Goal: Book appointment/travel/reservation

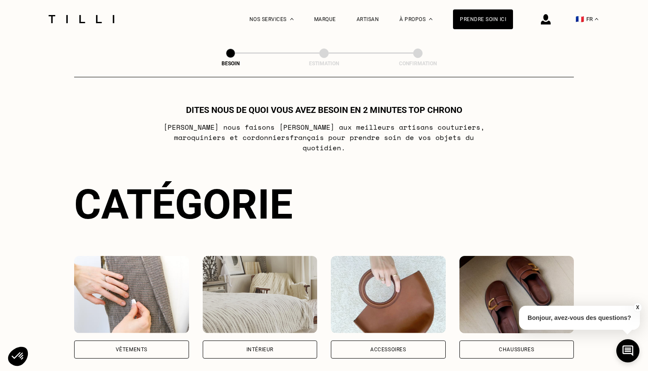
click at [157, 256] on img at bounding box center [131, 294] width 115 height 77
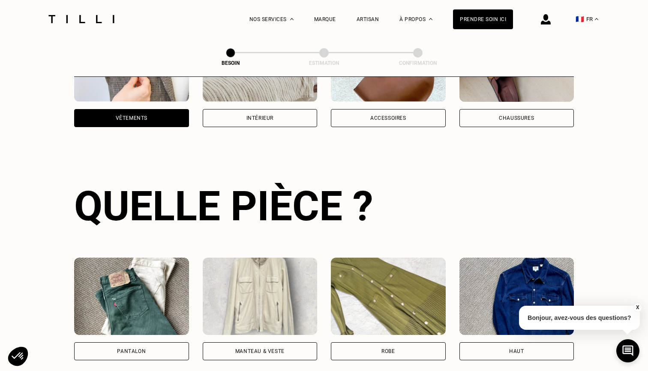
scroll to position [279, 0]
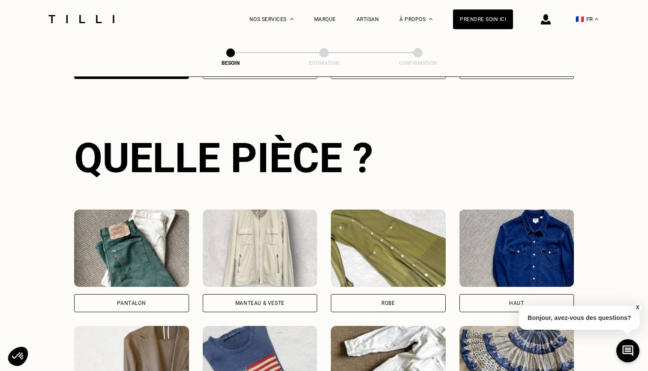
click at [157, 256] on img at bounding box center [131, 247] width 115 height 77
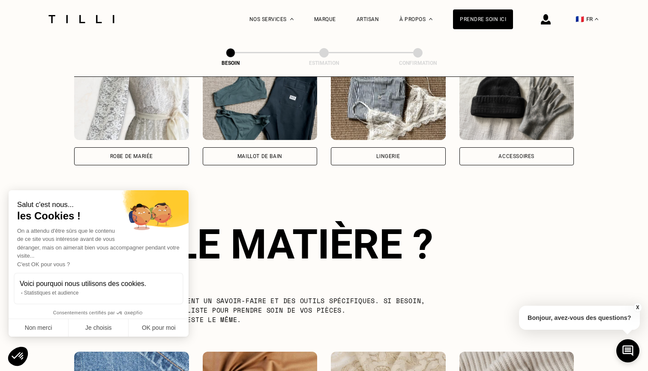
scroll to position [745, 0]
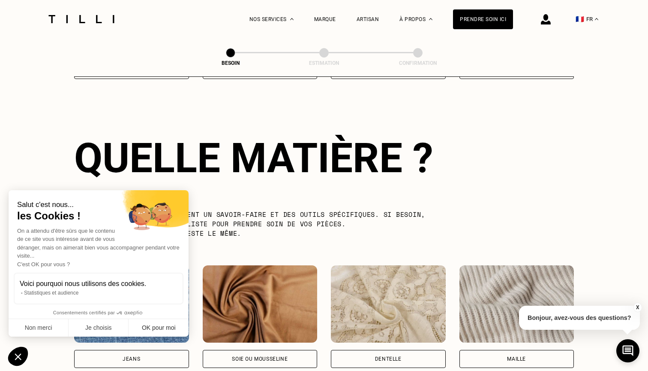
click at [155, 326] on button "OK pour moi" at bounding box center [159, 328] width 60 height 18
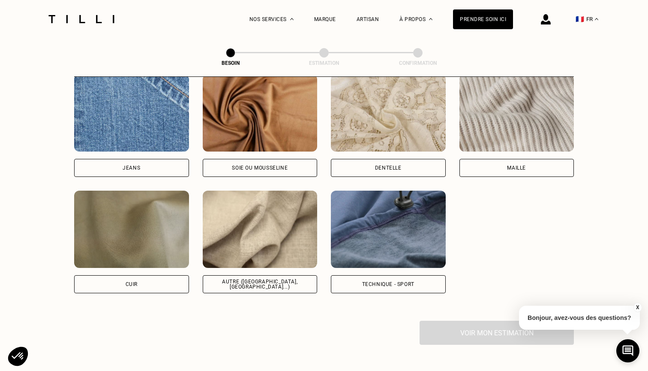
scroll to position [941, 0]
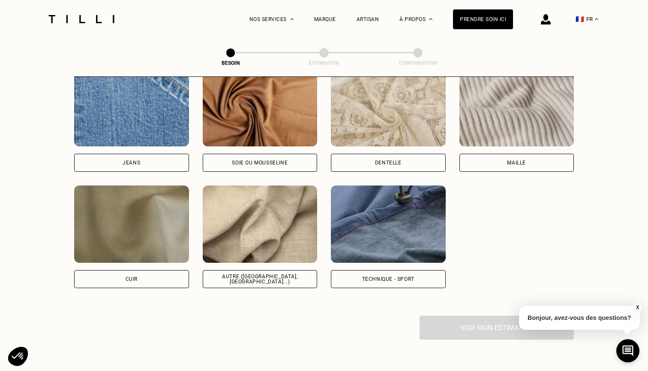
click at [277, 243] on img at bounding box center [260, 223] width 115 height 77
select select "FR"
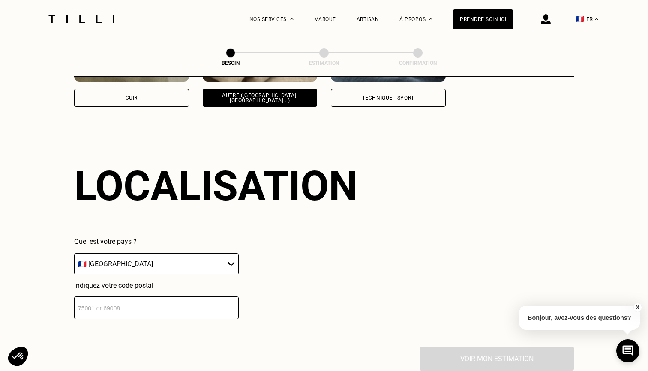
scroll to position [1149, 0]
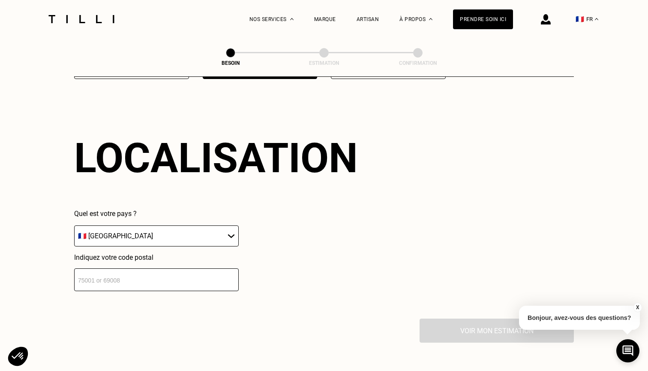
click at [182, 274] on input "number" at bounding box center [156, 279] width 165 height 23
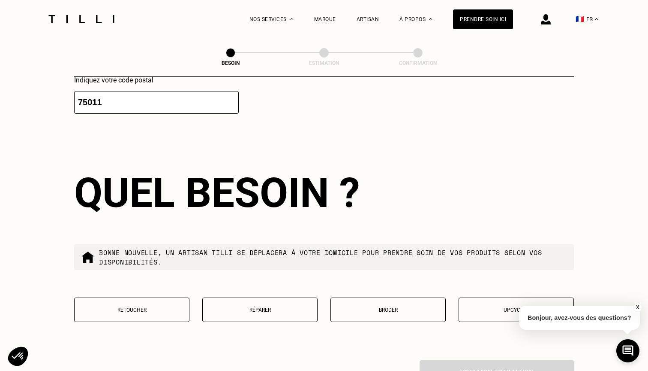
scroll to position [1364, 0]
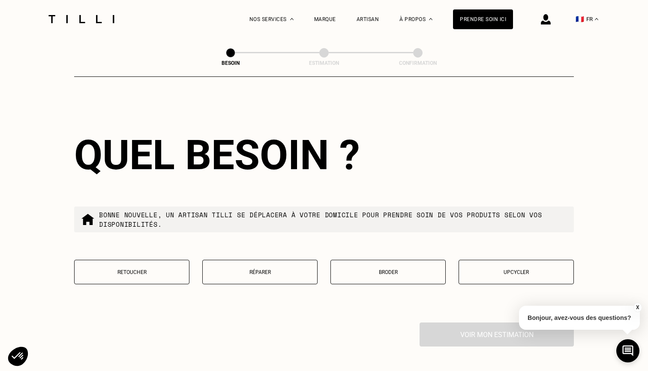
type input "75011"
click at [140, 272] on button "Retoucher" at bounding box center [131, 271] width 115 height 24
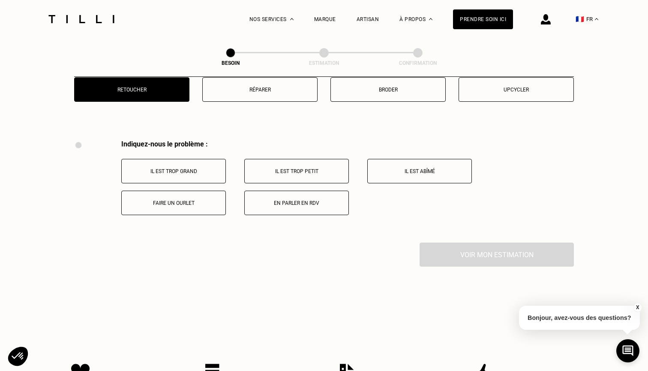
scroll to position [1583, 0]
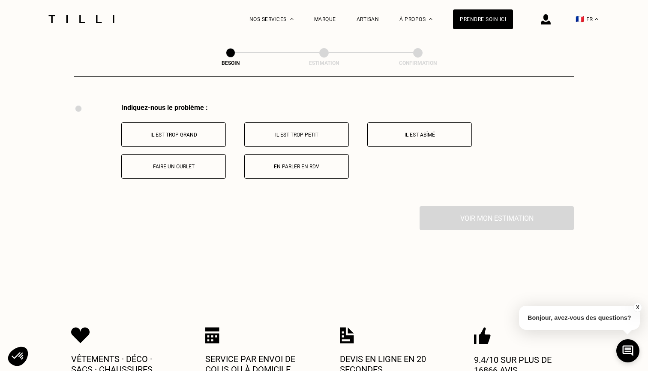
click at [198, 123] on button "Il est trop grand" at bounding box center [173, 134] width 105 height 24
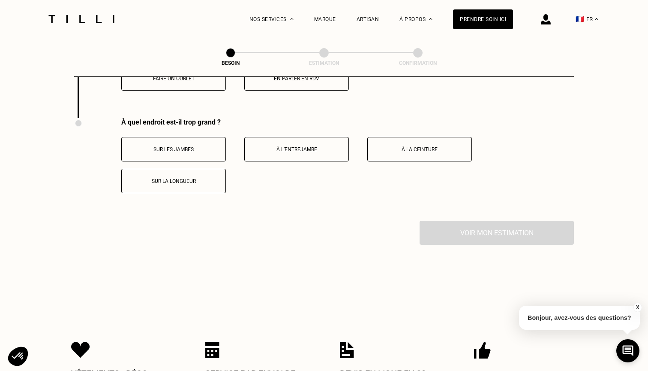
scroll to position [1686, 0]
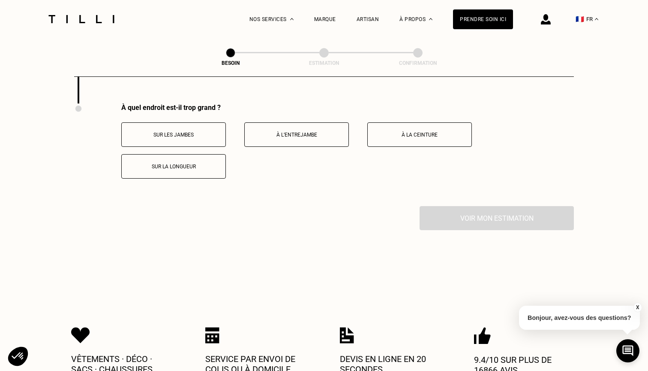
click at [213, 132] on p "Sur les jambes" at bounding box center [173, 135] width 95 height 6
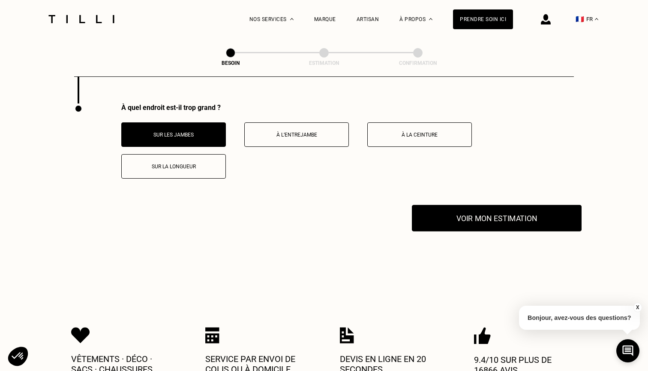
click at [456, 212] on button "Voir mon estimation" at bounding box center [497, 218] width 170 height 27
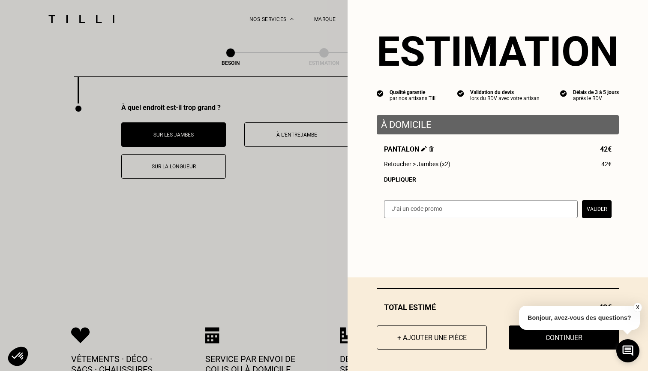
click at [422, 148] on img at bounding box center [425, 149] width 6 height 6
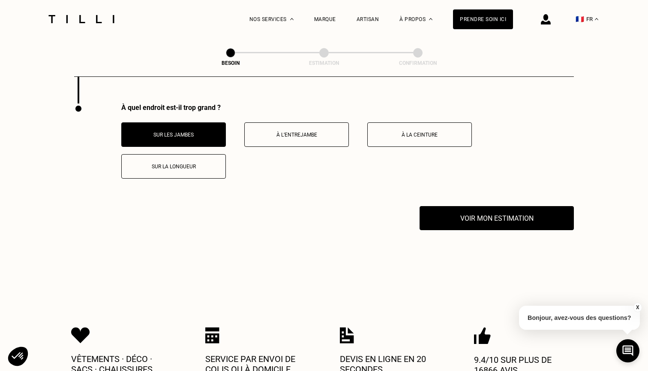
scroll to position [0, 0]
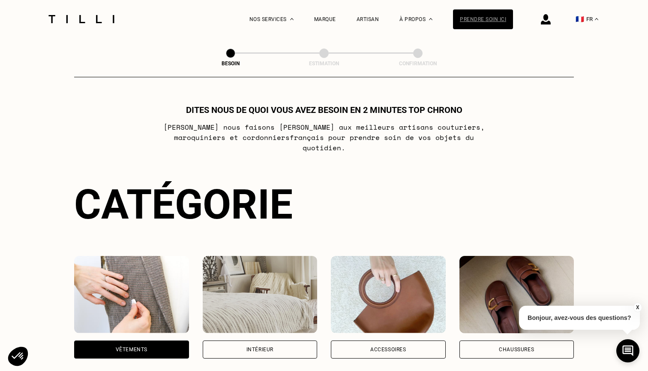
click at [478, 20] on div "Prendre soin ici" at bounding box center [483, 19] width 60 height 20
select select "FR"
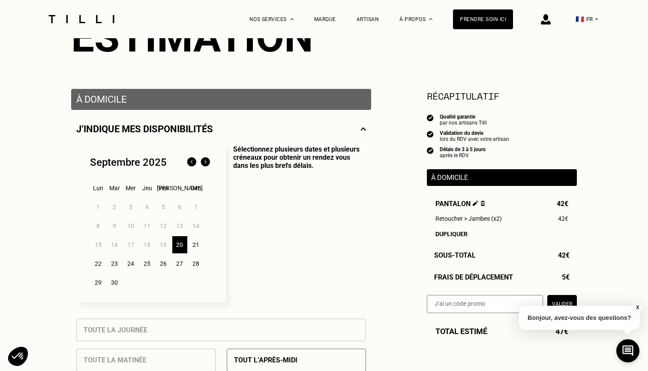
scroll to position [124, 0]
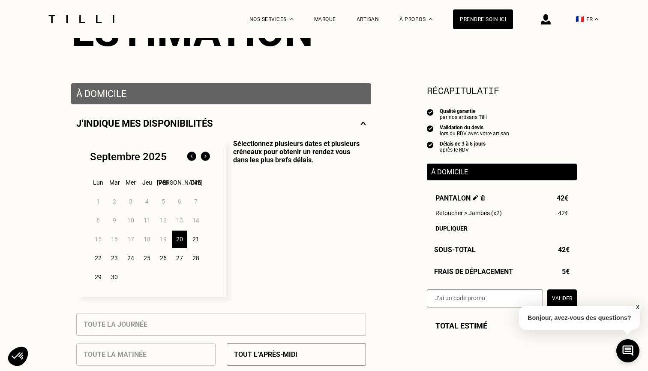
click at [482, 196] on img at bounding box center [483, 198] width 5 height 6
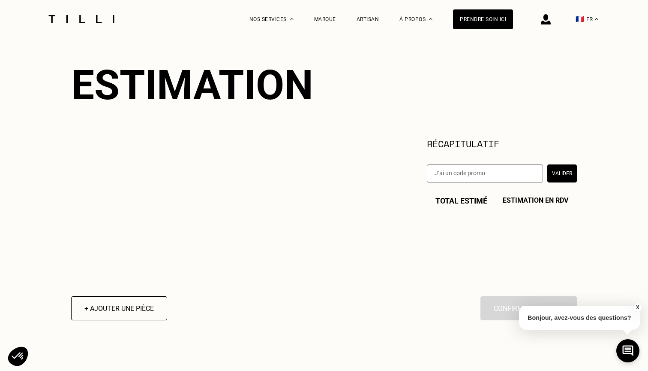
scroll to position [81, 0]
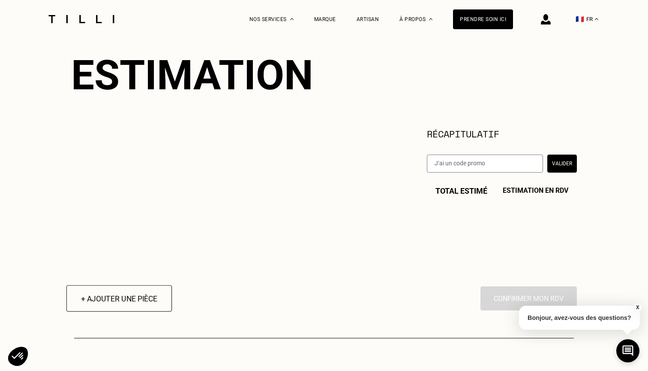
click at [151, 300] on button "+ Ajouter une pièce" at bounding box center [119, 298] width 106 height 27
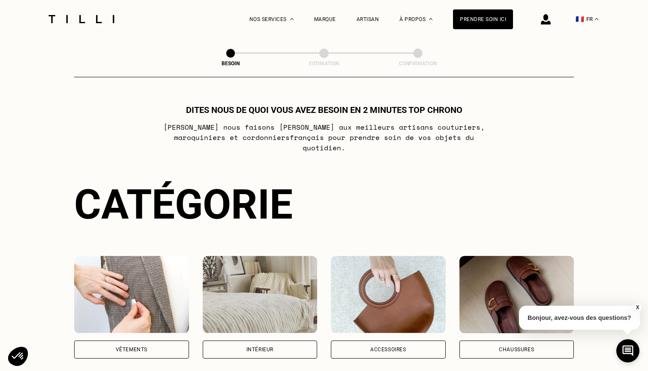
click at [140, 264] on img at bounding box center [131, 294] width 115 height 77
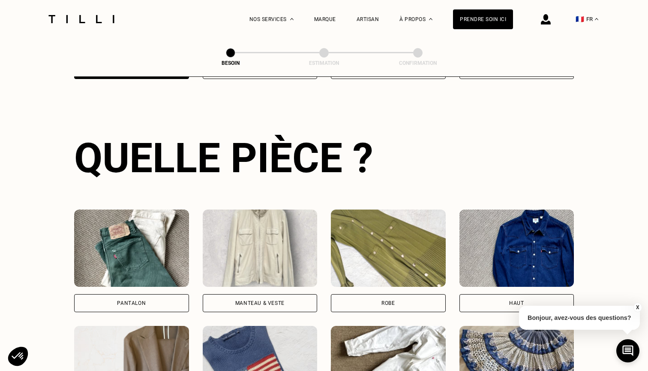
click at [172, 256] on img at bounding box center [131, 247] width 115 height 77
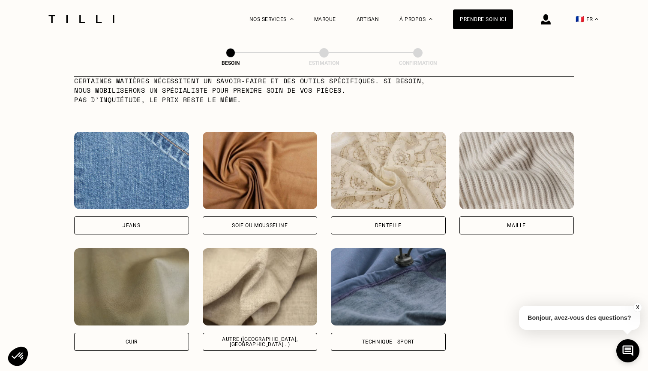
scroll to position [880, 0]
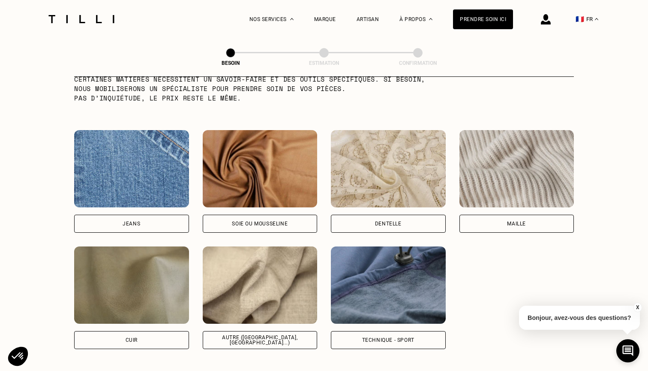
click at [305, 270] on img at bounding box center [260, 284] width 115 height 77
select select "FR"
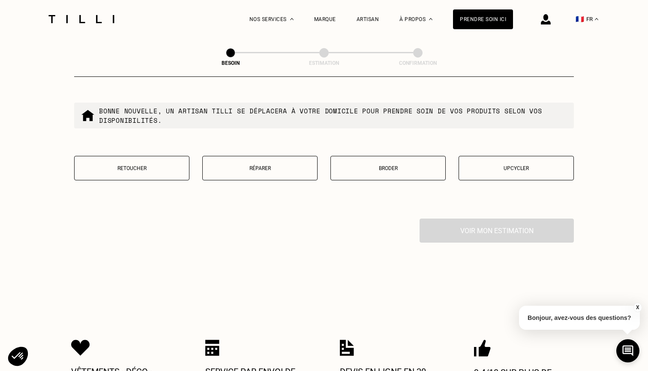
scroll to position [1457, 0]
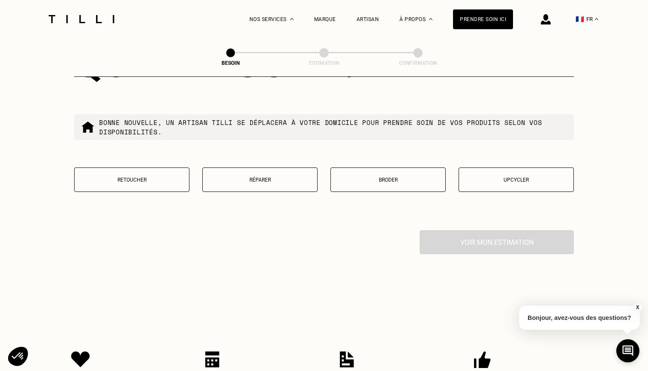
click at [184, 177] on p "Retoucher" at bounding box center [132, 180] width 106 height 6
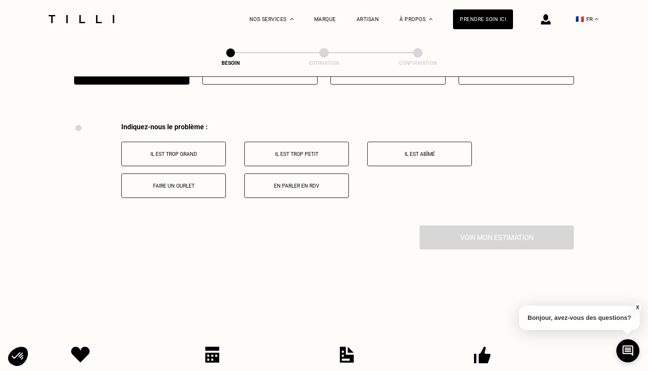
scroll to position [1583, 0]
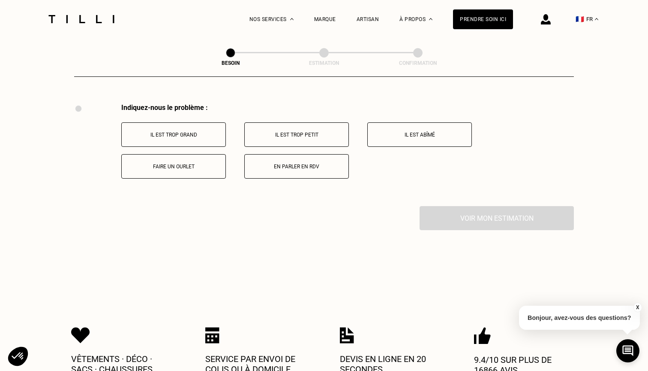
click at [159, 132] on p "Il est trop grand" at bounding box center [173, 135] width 95 height 6
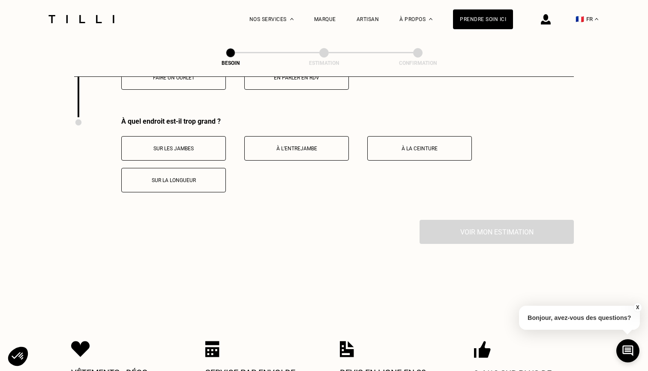
scroll to position [1686, 0]
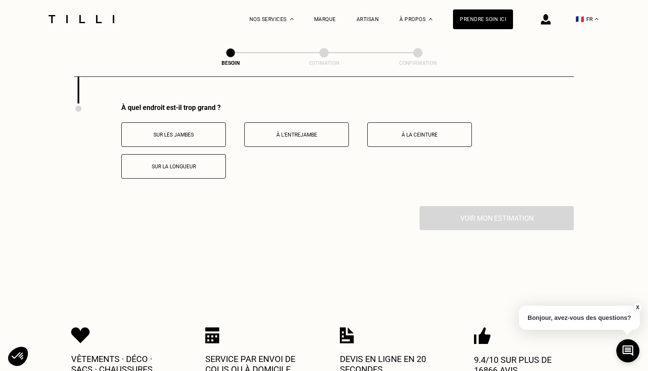
click at [199, 122] on button "Sur les jambes" at bounding box center [173, 134] width 105 height 24
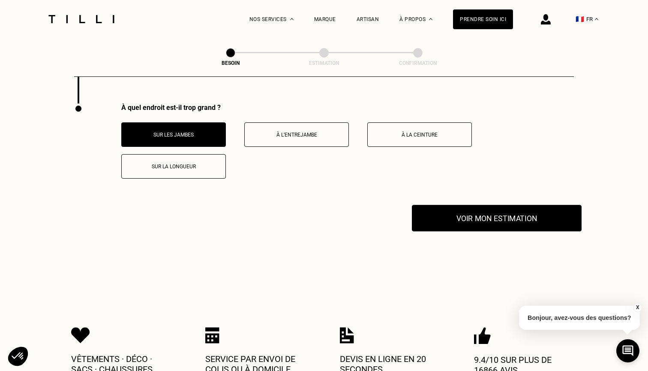
click at [452, 205] on button "Voir mon estimation" at bounding box center [497, 218] width 170 height 27
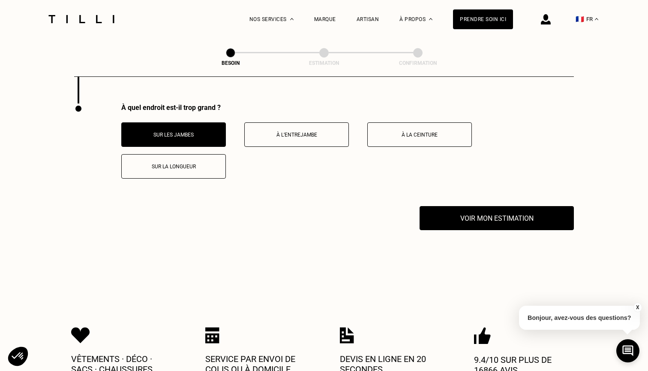
click at [640, 304] on button "X" at bounding box center [637, 306] width 9 height 9
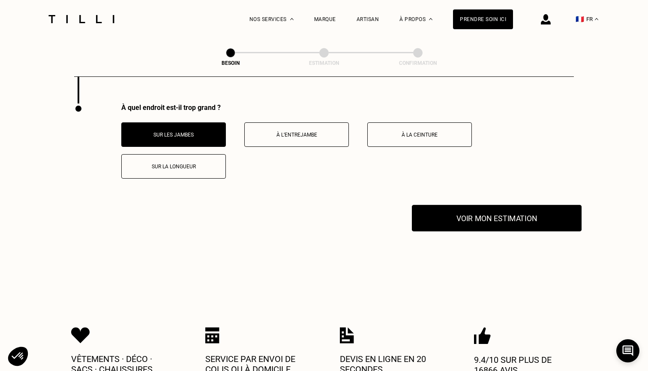
click at [460, 208] on button "Voir mon estimation" at bounding box center [497, 218] width 170 height 27
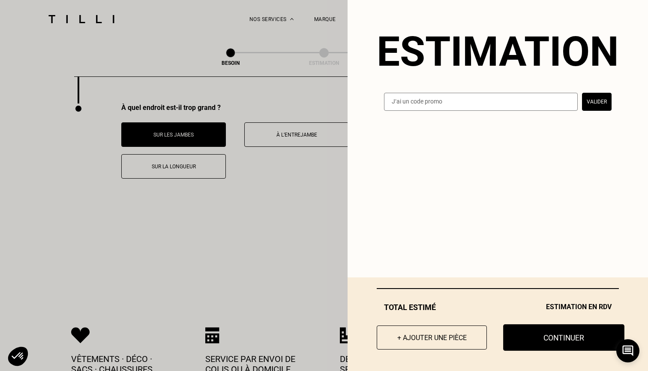
click at [560, 334] on button "Continuer" at bounding box center [564, 337] width 121 height 27
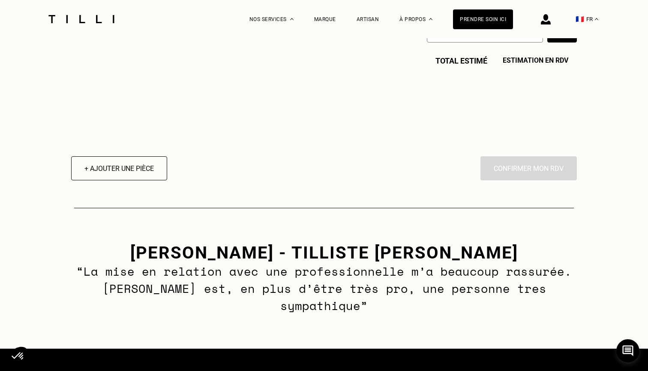
scroll to position [214, 0]
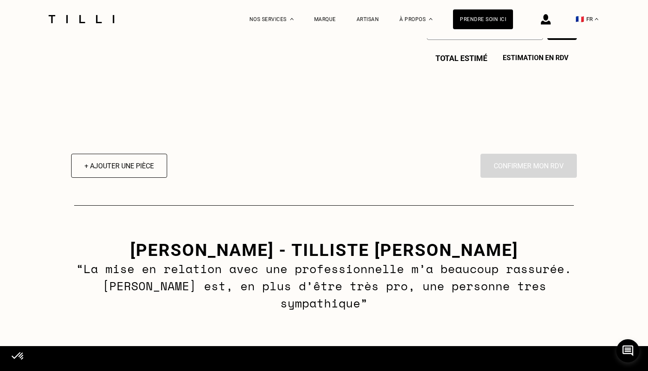
click at [507, 169] on div "En cliquant sur “Confirmer”, vous déclenchez l’intervention de l’un des nos art…" at bounding box center [529, 166] width 97 height 24
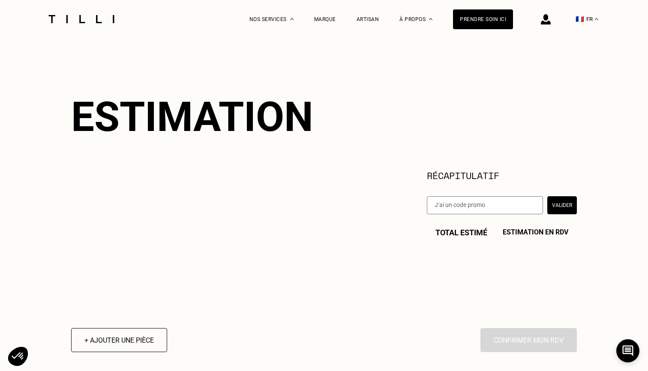
scroll to position [38, 0]
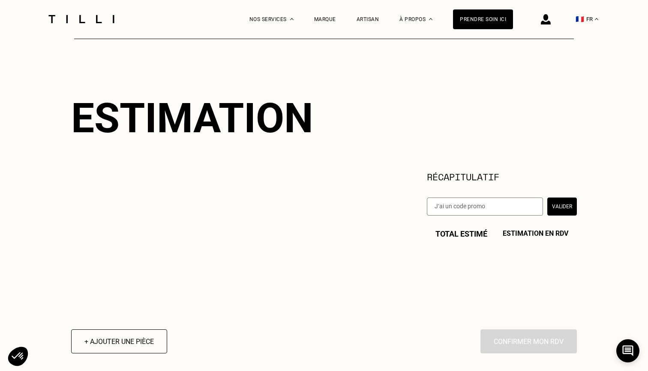
click at [482, 201] on input "text" at bounding box center [485, 206] width 116 height 18
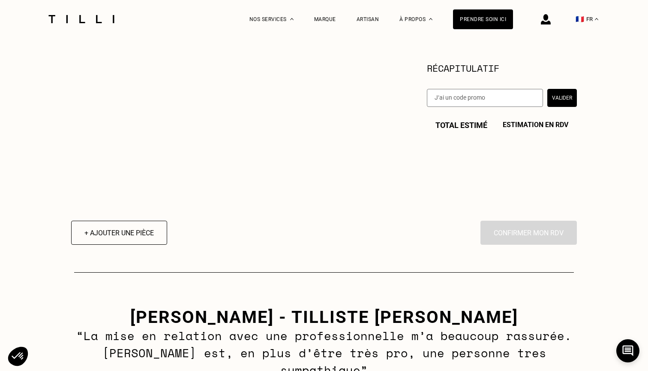
scroll to position [165, 0]
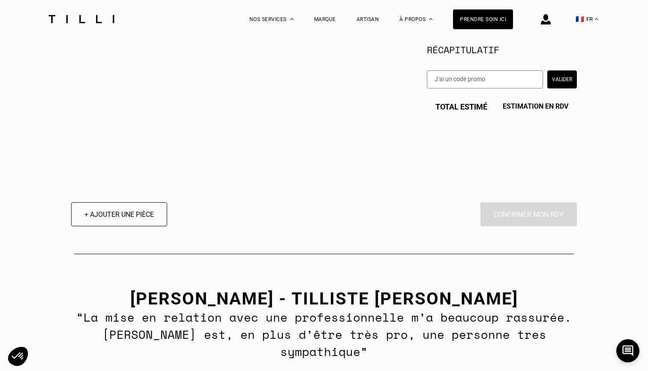
click at [460, 109] on div "Total estimé Estimation en RDV" at bounding box center [502, 106] width 150 height 9
click at [127, 221] on button "+ Ajouter une pièce" at bounding box center [119, 214] width 106 height 27
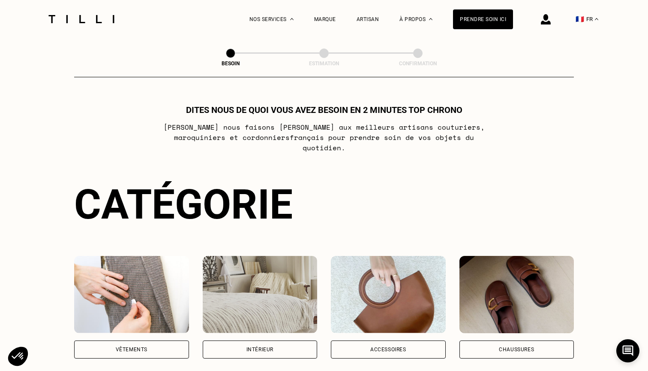
click at [133, 293] on img at bounding box center [131, 294] width 115 height 77
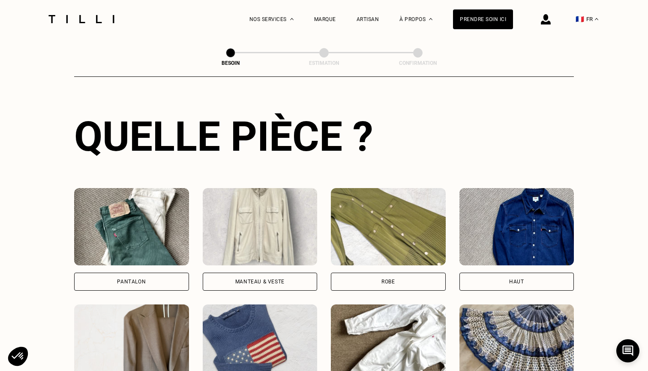
scroll to position [302, 0]
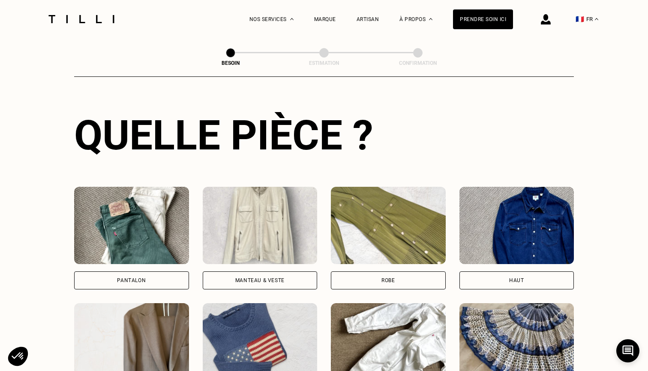
click at [134, 277] on div "Pantalon" at bounding box center [131, 279] width 29 height 5
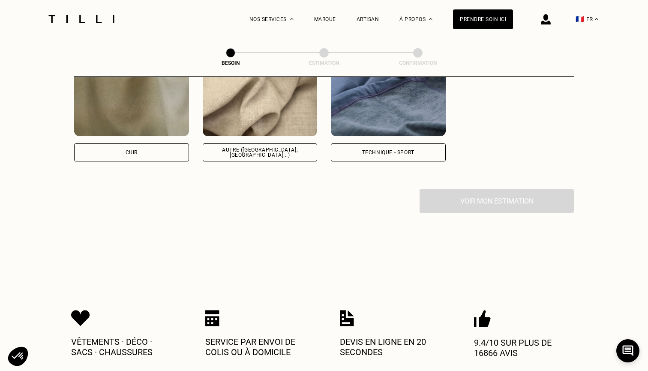
scroll to position [1076, 0]
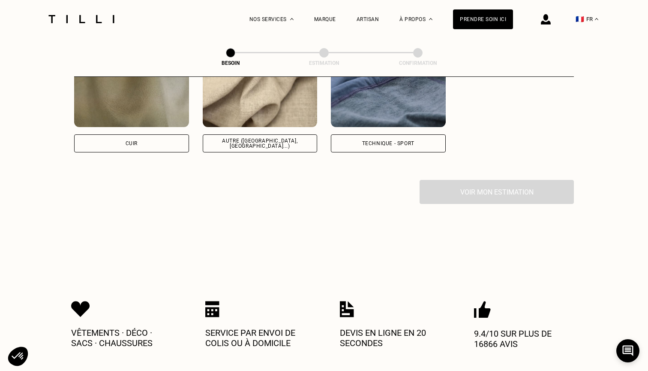
click at [241, 107] on img at bounding box center [260, 88] width 115 height 77
select select "FR"
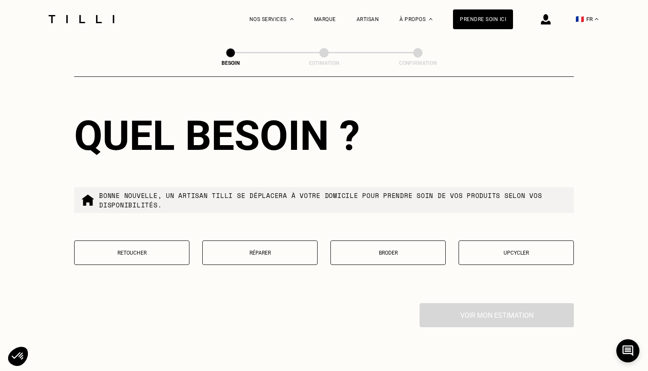
scroll to position [1384, 0]
click at [169, 255] on button "Retoucher" at bounding box center [131, 252] width 115 height 24
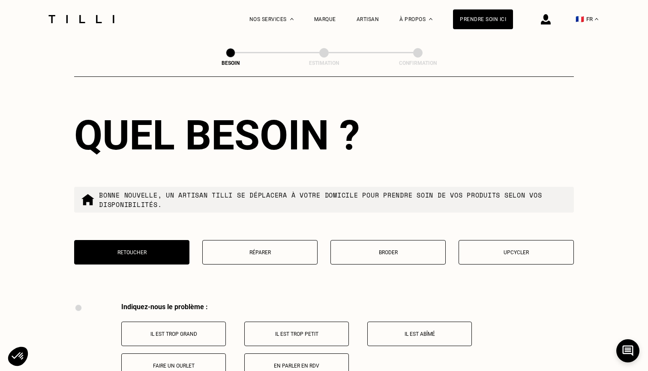
scroll to position [1583, 0]
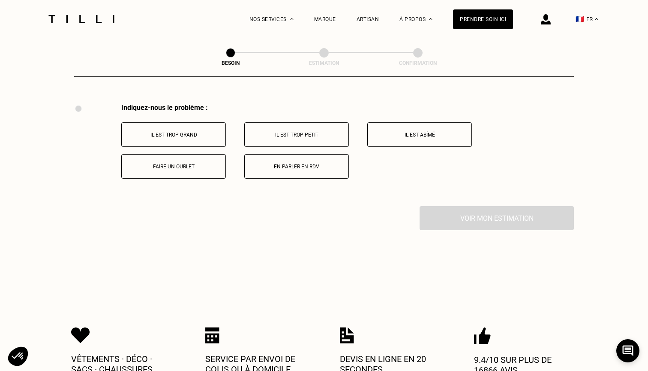
click at [196, 122] on button "Il est trop grand" at bounding box center [173, 134] width 105 height 24
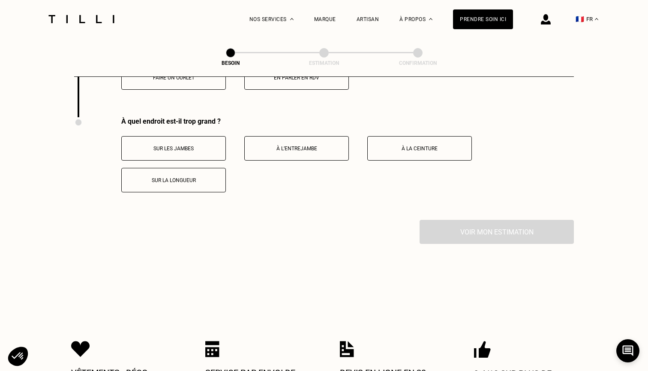
scroll to position [1686, 0]
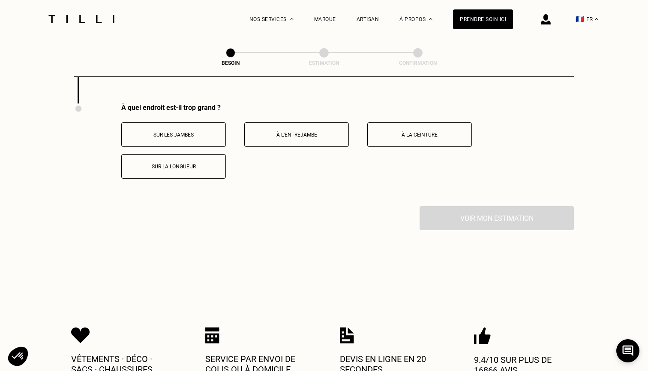
click at [187, 136] on button "Sur les jambes" at bounding box center [173, 134] width 105 height 24
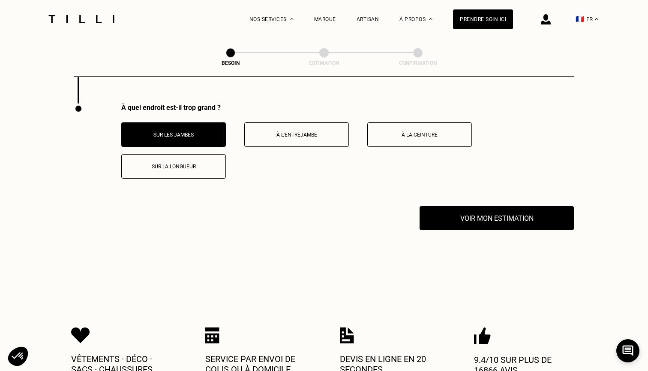
click at [222, 161] on button "Sur la longueur" at bounding box center [173, 166] width 105 height 24
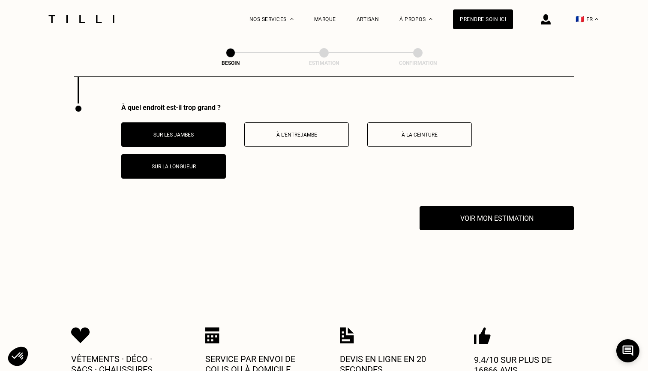
click at [163, 122] on button "Sur les jambes" at bounding box center [173, 134] width 105 height 24
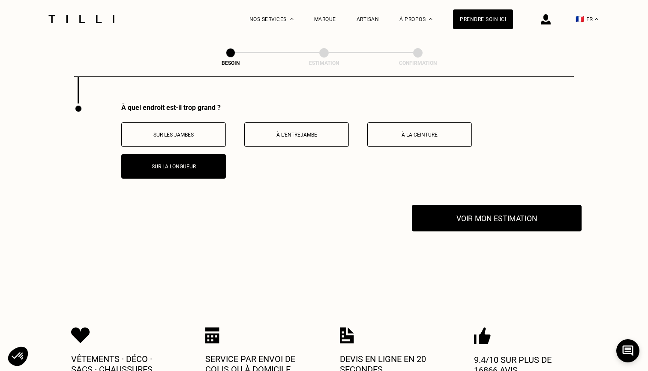
click at [489, 217] on button "Voir mon estimation" at bounding box center [497, 218] width 170 height 27
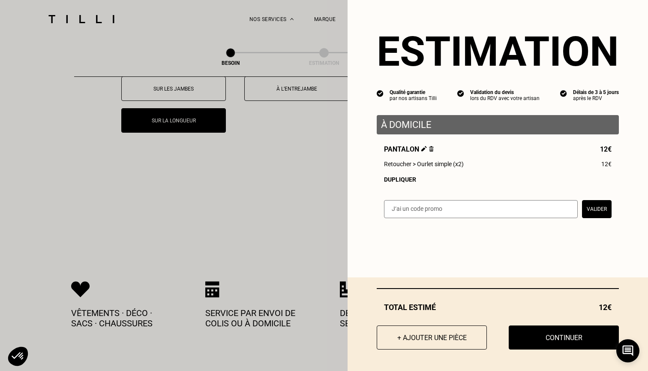
scroll to position [1733, 0]
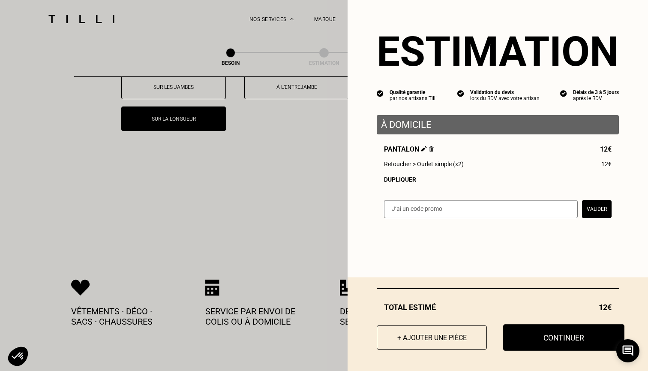
click at [555, 336] on button "Continuer" at bounding box center [564, 337] width 121 height 27
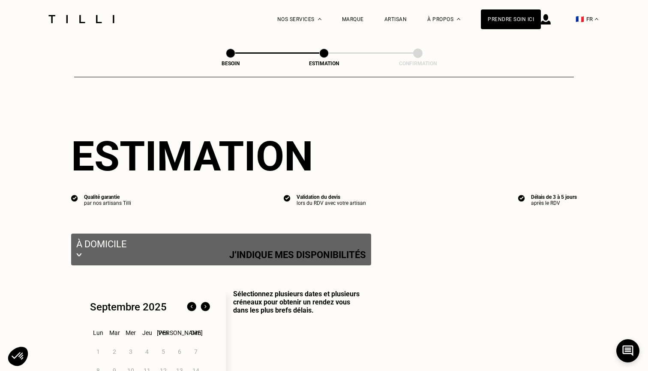
select select "FR"
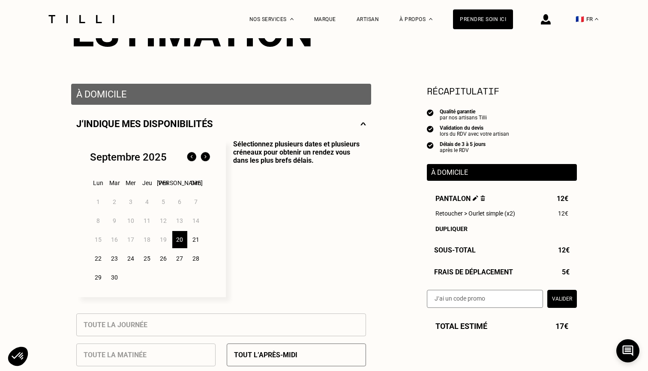
scroll to position [133, 0]
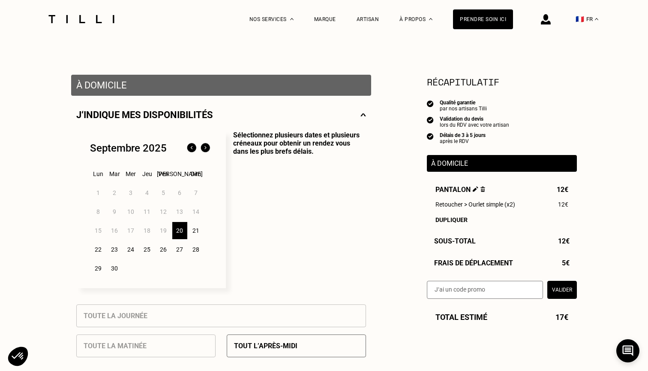
click at [100, 245] on div "22" at bounding box center [98, 249] width 15 height 17
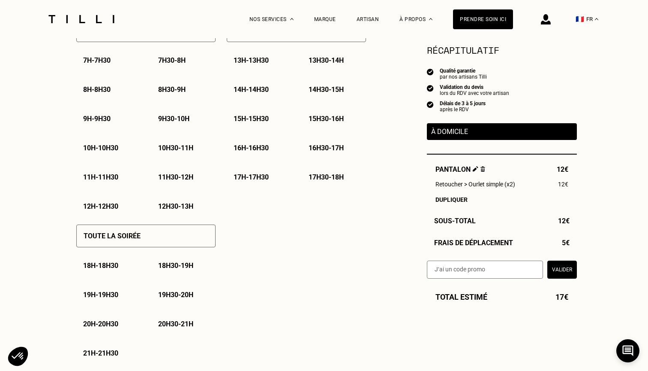
scroll to position [450, 0]
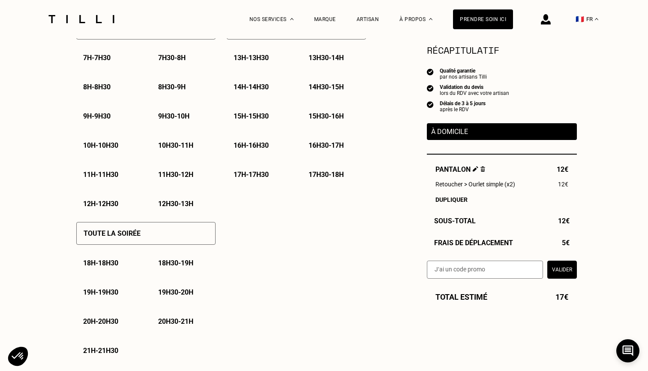
click at [115, 318] on p "20h - 20h30" at bounding box center [100, 321] width 35 height 8
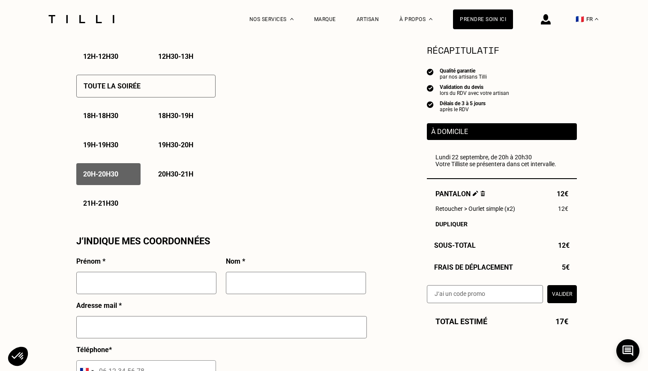
scroll to position [614, 0]
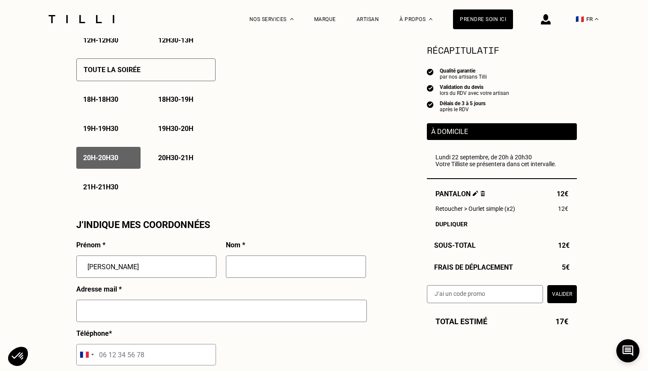
type input "[PERSON_NAME]"
type input "Maquevic"
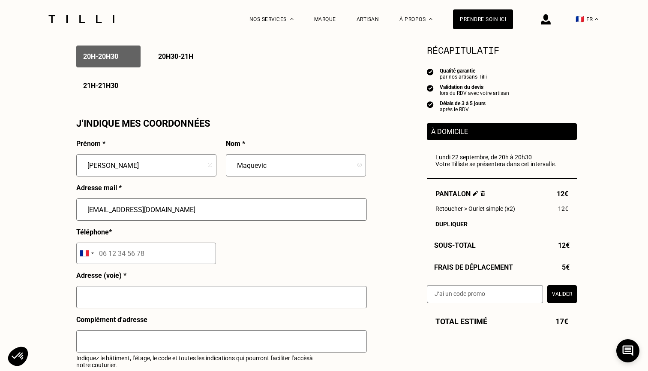
scroll to position [716, 0]
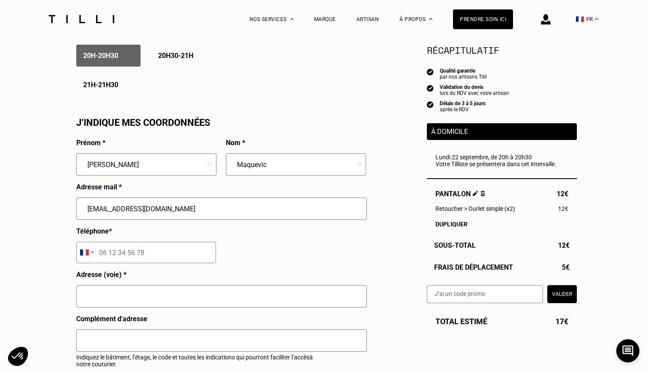
type input "[EMAIL_ADDRESS][DOMAIN_NAME]"
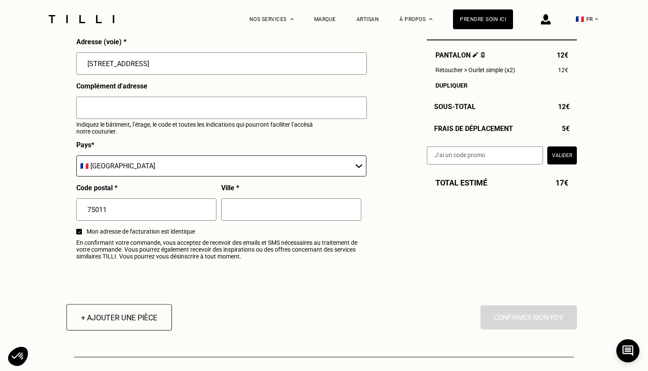
scroll to position [957, 0]
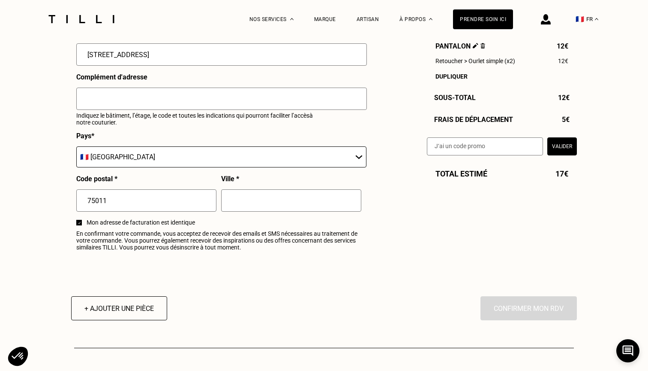
type input "[STREET_ADDRESS]"
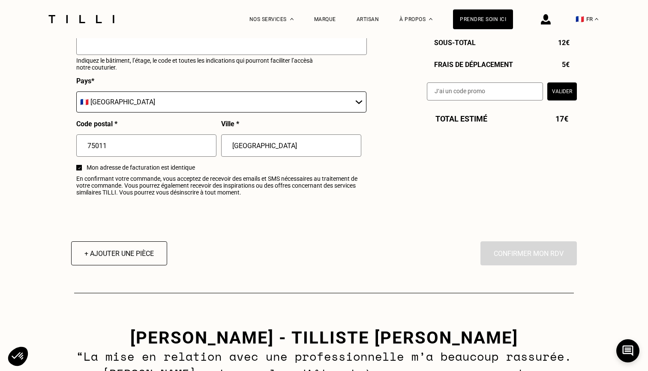
scroll to position [1024, 0]
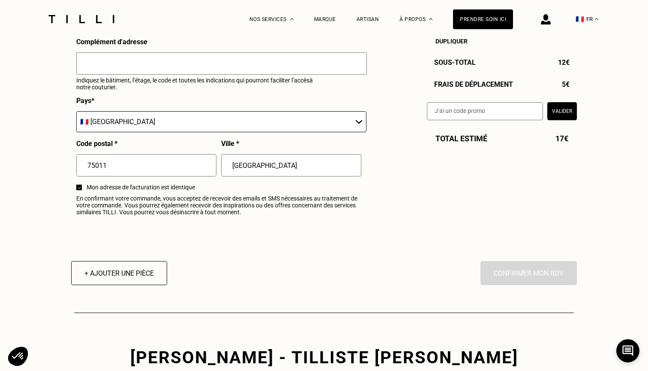
type input "[GEOGRAPHIC_DATA]"
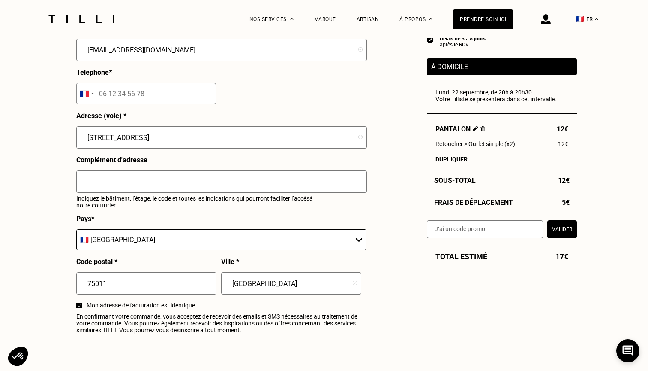
scroll to position [870, 0]
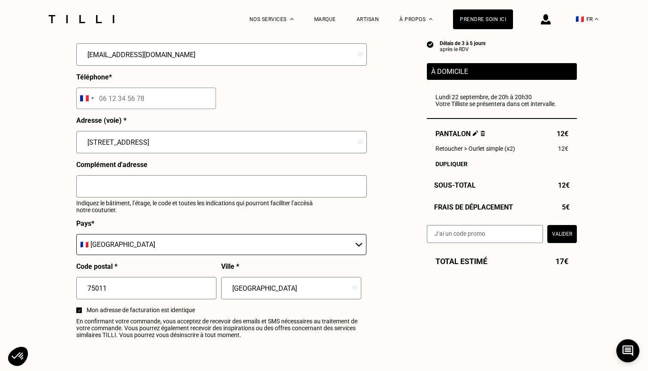
click at [145, 100] on input "tel" at bounding box center [146, 97] width 140 height 21
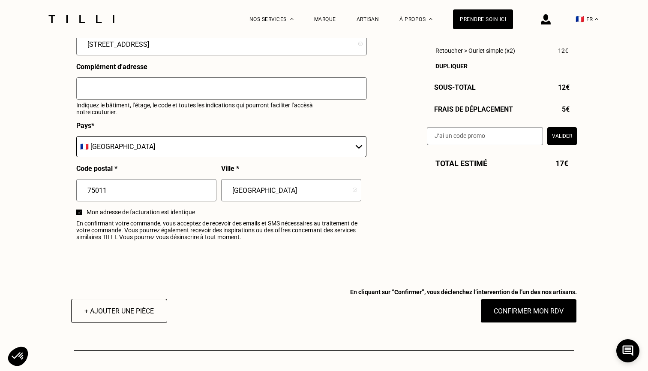
scroll to position [983, 0]
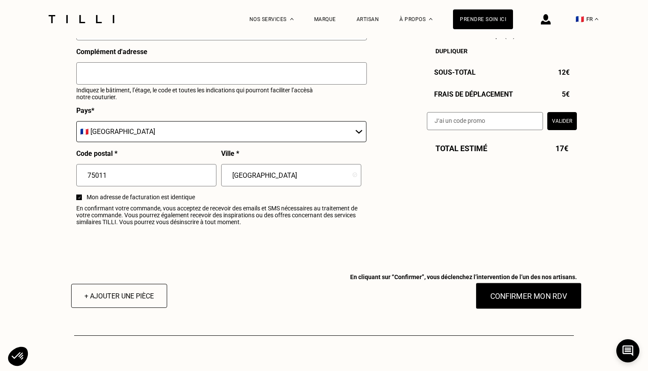
type input "06 05 08 30 98"
click at [486, 293] on button "Confirmer mon RDV" at bounding box center [529, 295] width 106 height 27
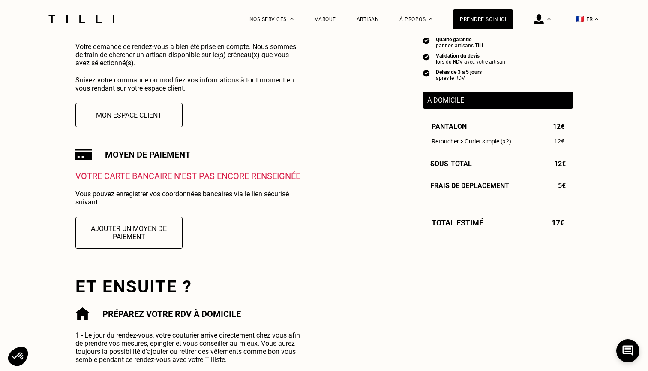
scroll to position [199, 0]
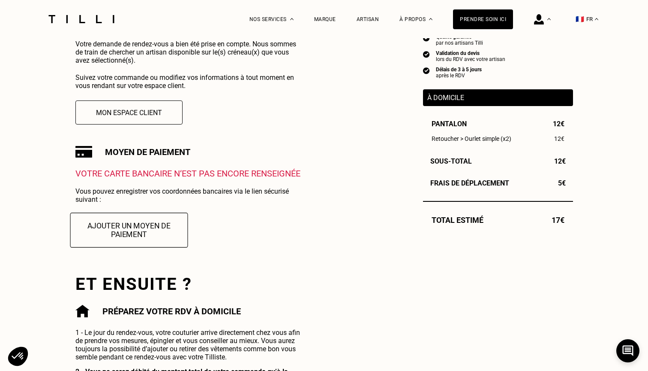
click at [150, 228] on button "Ajouter un moyen de paiement" at bounding box center [129, 229] width 118 height 35
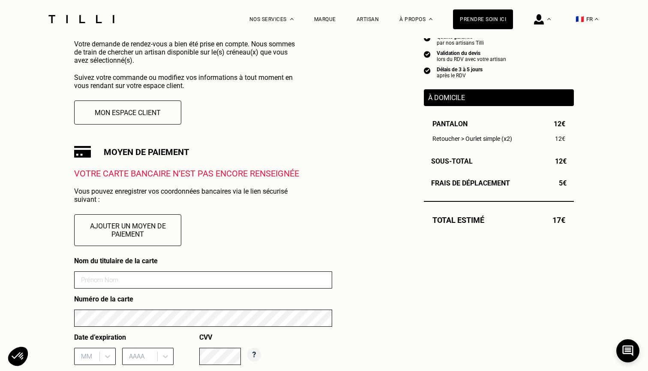
click at [141, 278] on input at bounding box center [203, 279] width 258 height 17
type input "[PERSON_NAME]"
type input "11/27"
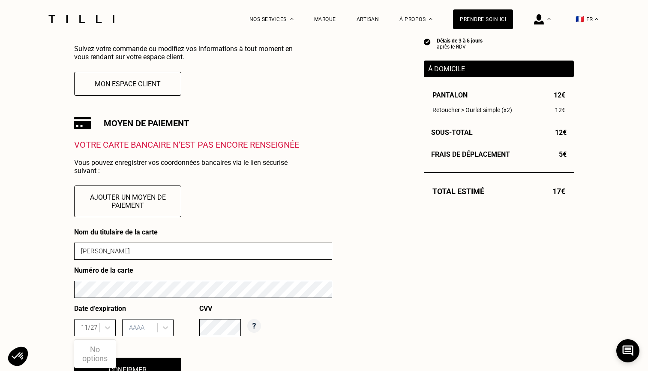
scroll to position [228, 0]
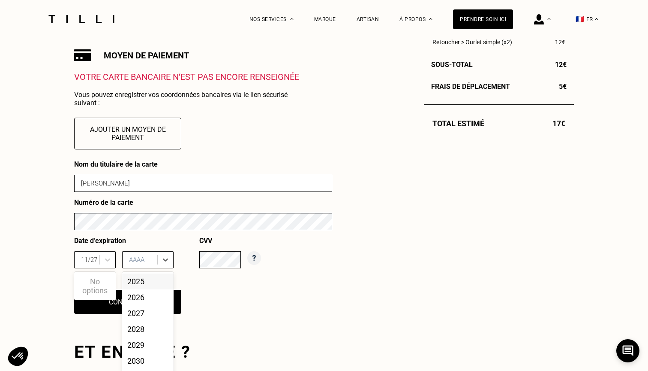
click at [146, 268] on div "2025, 1 of 10. 10 results available. Use Up and Down to choose options, press E…" at bounding box center [147, 259] width 51 height 17
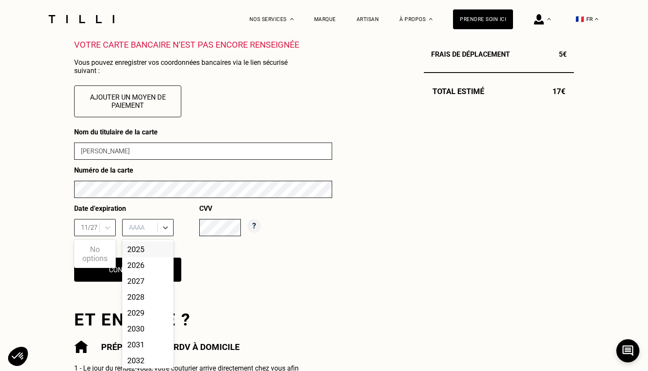
scroll to position [328, 0]
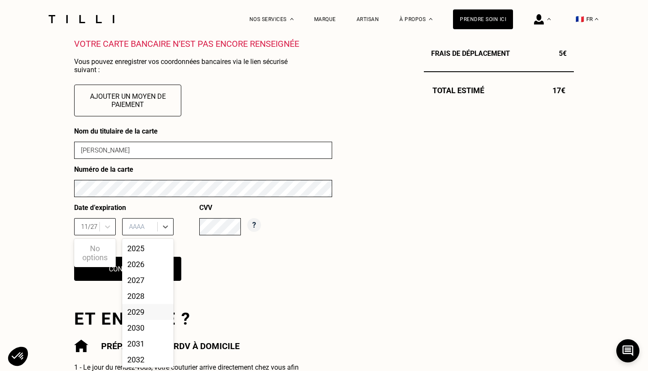
click at [40, 234] on div "La Méthode Retoucherie Maroquinerie Broderie Cordonnerie Nos prix Nos services …" at bounding box center [324, 288] width 648 height 1232
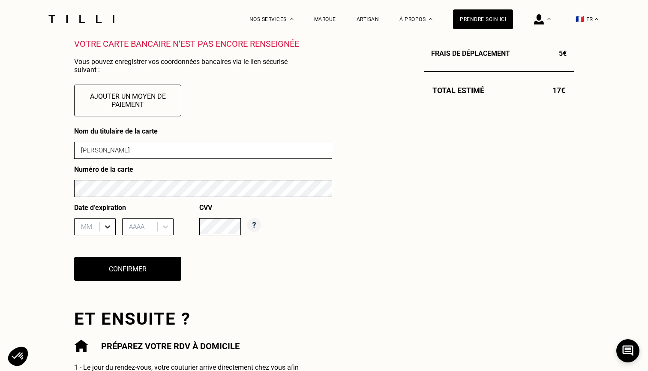
click at [113, 225] on div at bounding box center [107, 226] width 15 height 15
click at [93, 226] on div at bounding box center [88, 226] width 14 height 9
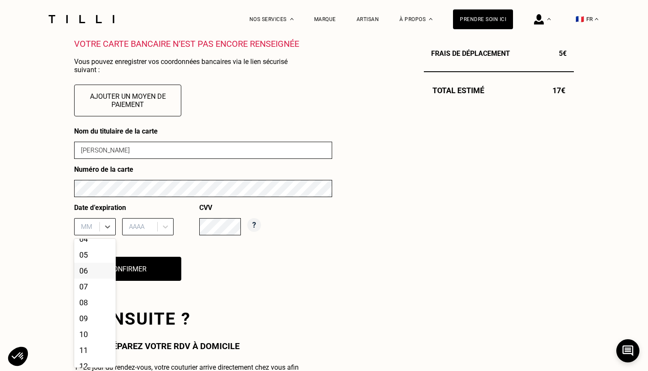
scroll to position [62, 0]
click at [103, 287] on div "07" at bounding box center [95, 282] width 42 height 16
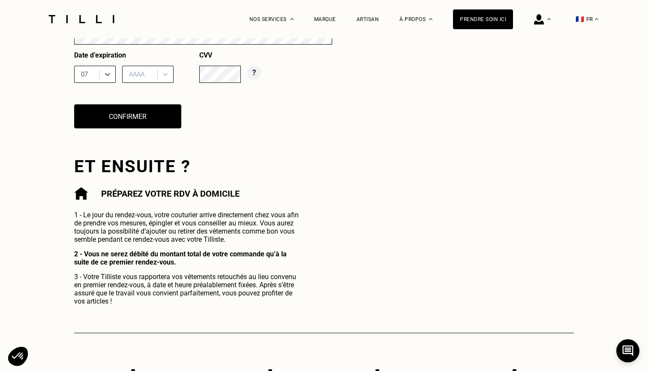
scroll to position [477, 0]
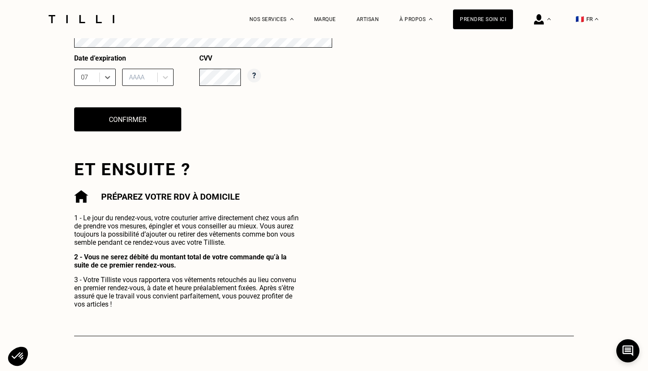
click at [96, 78] on div "07" at bounding box center [88, 77] width 23 height 13
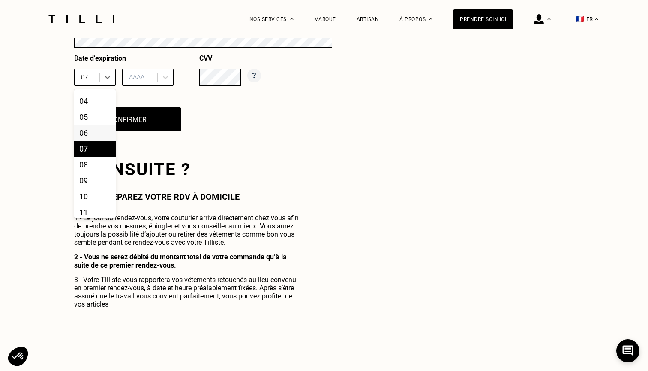
scroll to position [65, 0]
click at [93, 192] on div "11" at bounding box center [95, 192] width 42 height 16
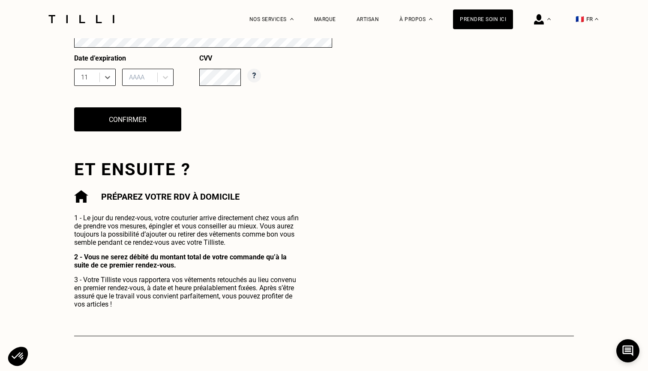
click at [146, 82] on div "AAAA" at bounding box center [141, 77] width 33 height 13
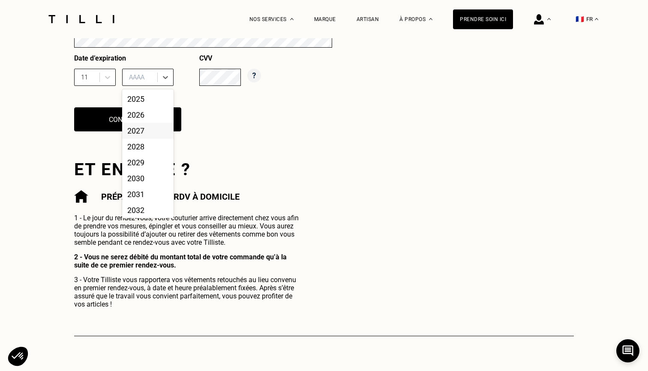
click at [144, 130] on div "2027" at bounding box center [147, 131] width 51 height 16
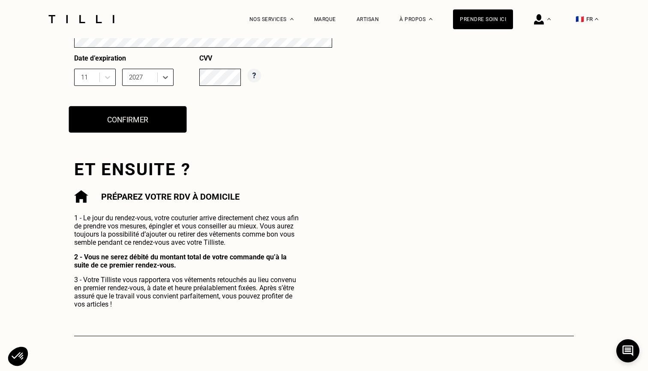
click at [164, 126] on button "Confirmer" at bounding box center [128, 119] width 118 height 27
